Goal: Information Seeking & Learning: Learn about a topic

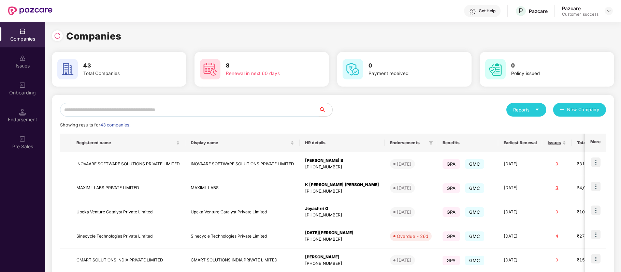
click at [156, 110] on input "text" at bounding box center [189, 110] width 259 height 14
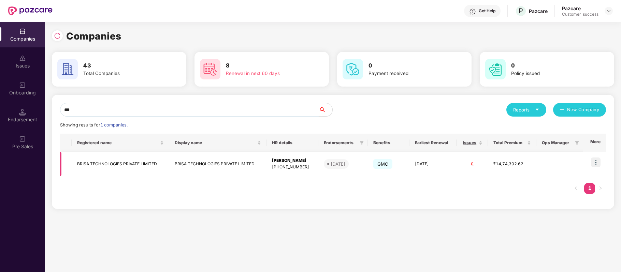
type input "***"
click at [599, 160] on img at bounding box center [596, 163] width 10 height 10
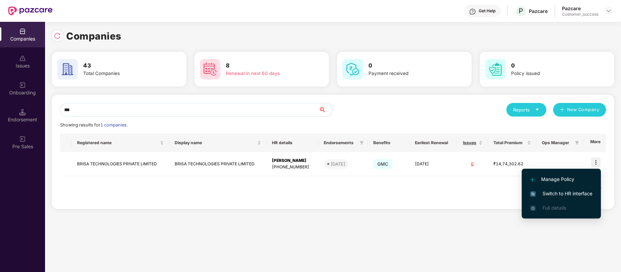
click at [578, 193] on span "Switch to HR interface" at bounding box center [562, 194] width 62 height 8
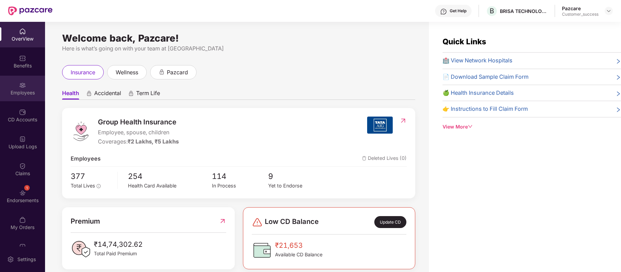
click at [20, 87] on img at bounding box center [22, 85] width 7 height 7
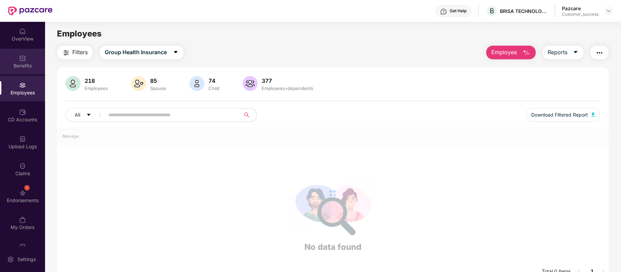
click at [21, 63] on div "Benefits" at bounding box center [22, 65] width 45 height 7
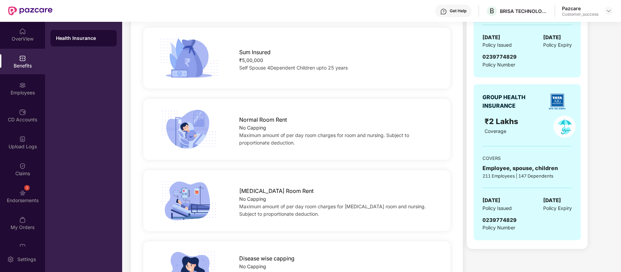
scroll to position [175, 0]
click at [260, 141] on span "Maximum amount of per day room charges for room and nursing. Subject to proport…" at bounding box center [324, 138] width 170 height 13
copy span "proportionate"
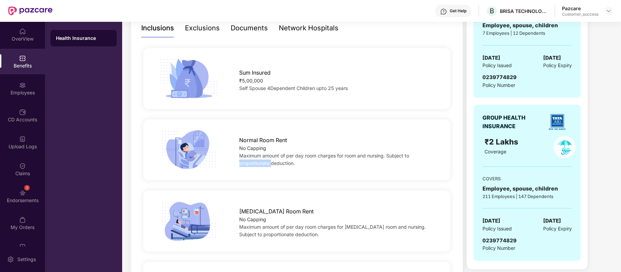
scroll to position [154, 0]
click at [178, 61] on img at bounding box center [188, 78] width 63 height 44
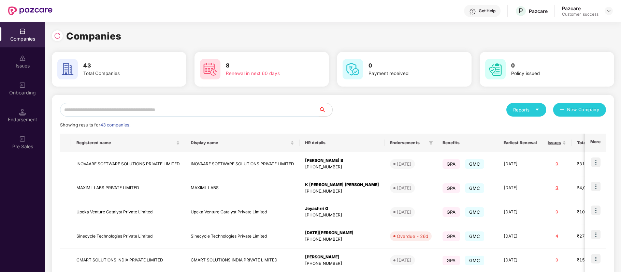
click at [136, 106] on input "text" at bounding box center [189, 110] width 259 height 14
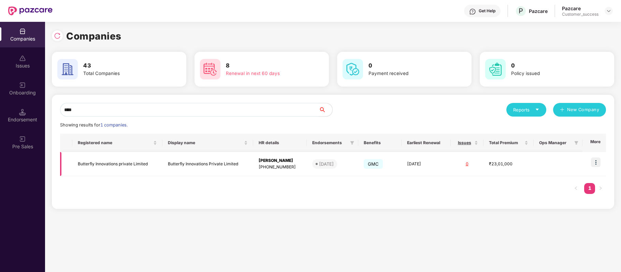
type input "****"
click at [597, 159] on img at bounding box center [596, 163] width 10 height 10
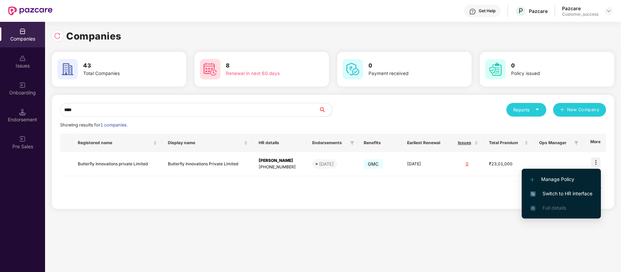
click at [575, 190] on span "Switch to HR interface" at bounding box center [562, 194] width 62 height 8
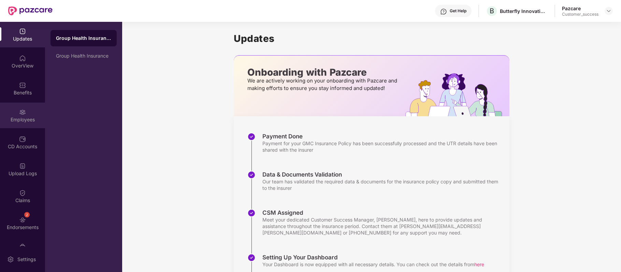
click at [23, 110] on img at bounding box center [22, 112] width 7 height 7
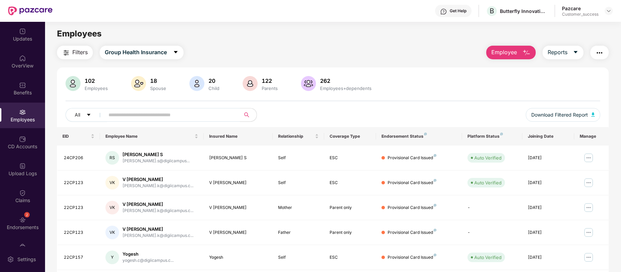
click at [297, 36] on div "Employees" at bounding box center [333, 33] width 576 height 13
